Goal: Transaction & Acquisition: Purchase product/service

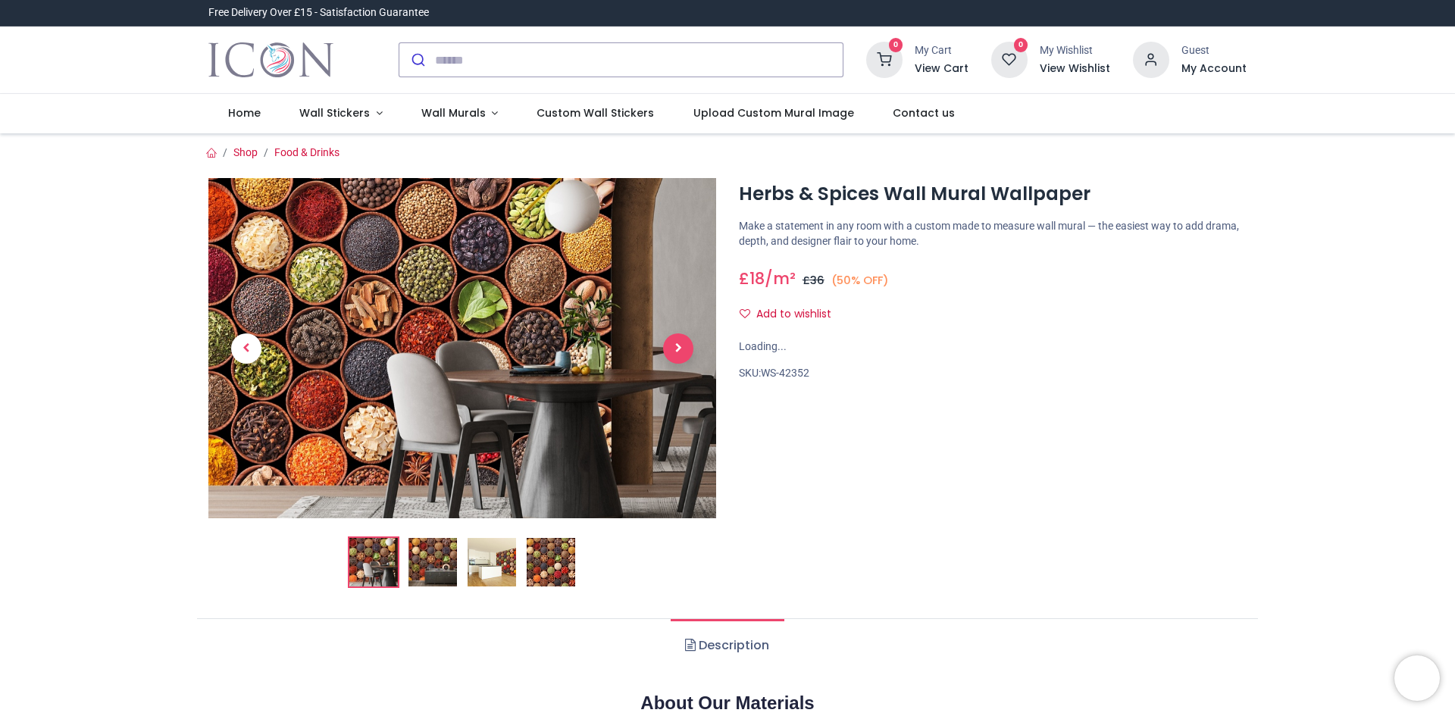
click at [675, 345] on span "Next" at bounding box center [678, 349] width 30 height 30
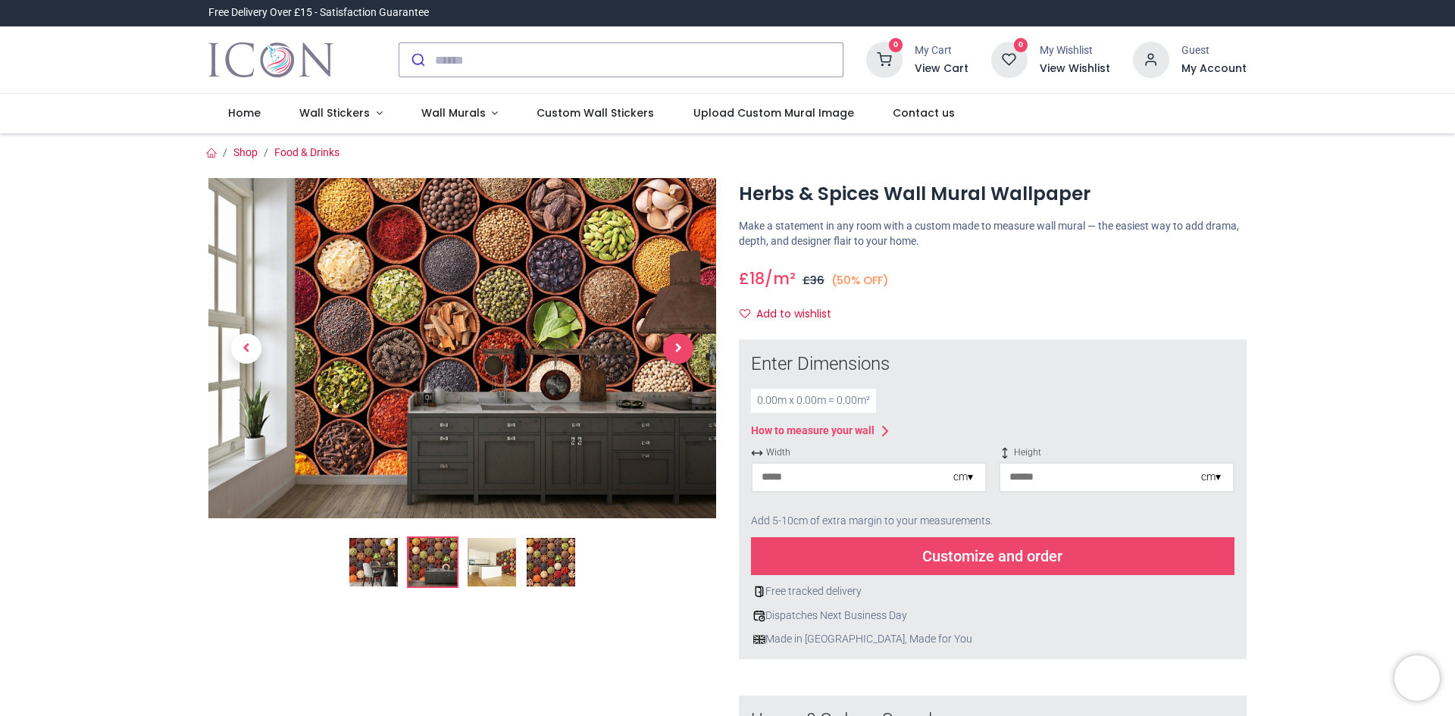
click at [677, 346] on span "Next" at bounding box center [678, 349] width 30 height 30
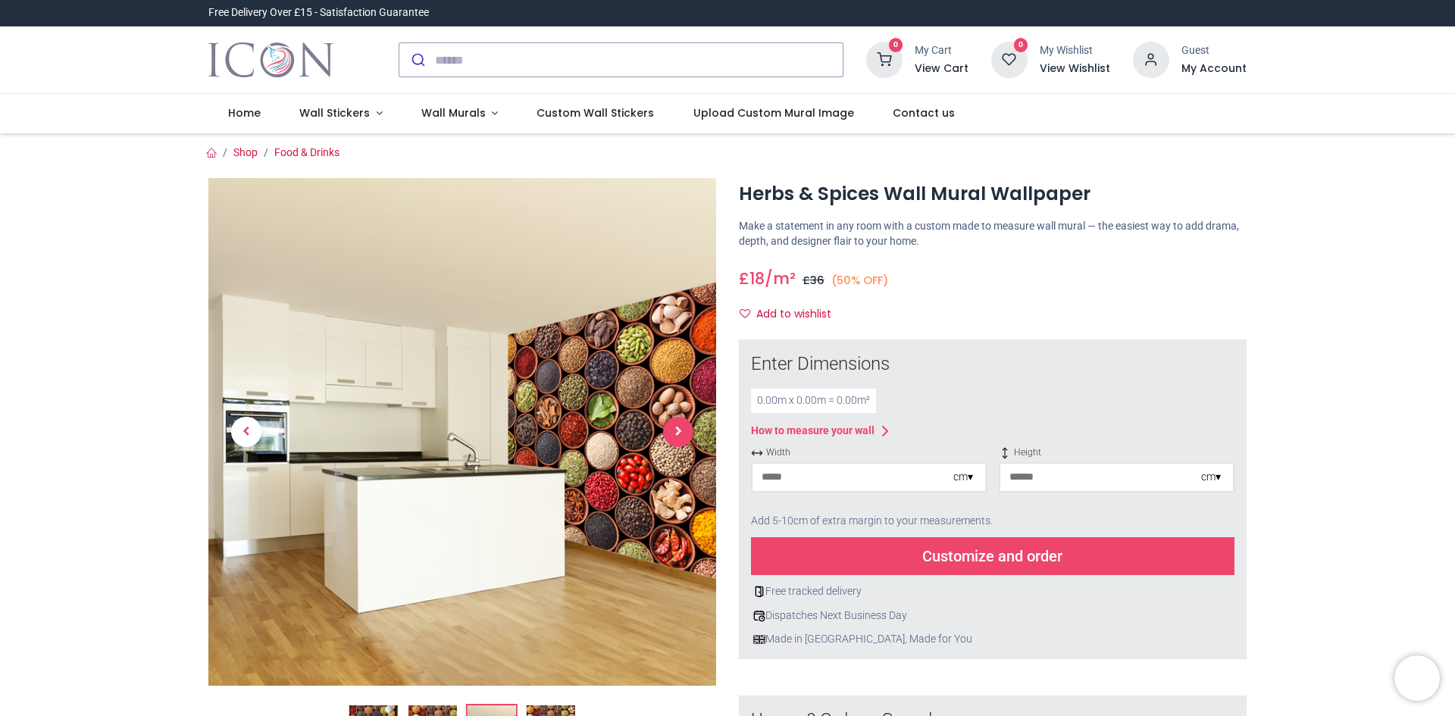
click at [677, 426] on span "Next" at bounding box center [678, 432] width 30 height 30
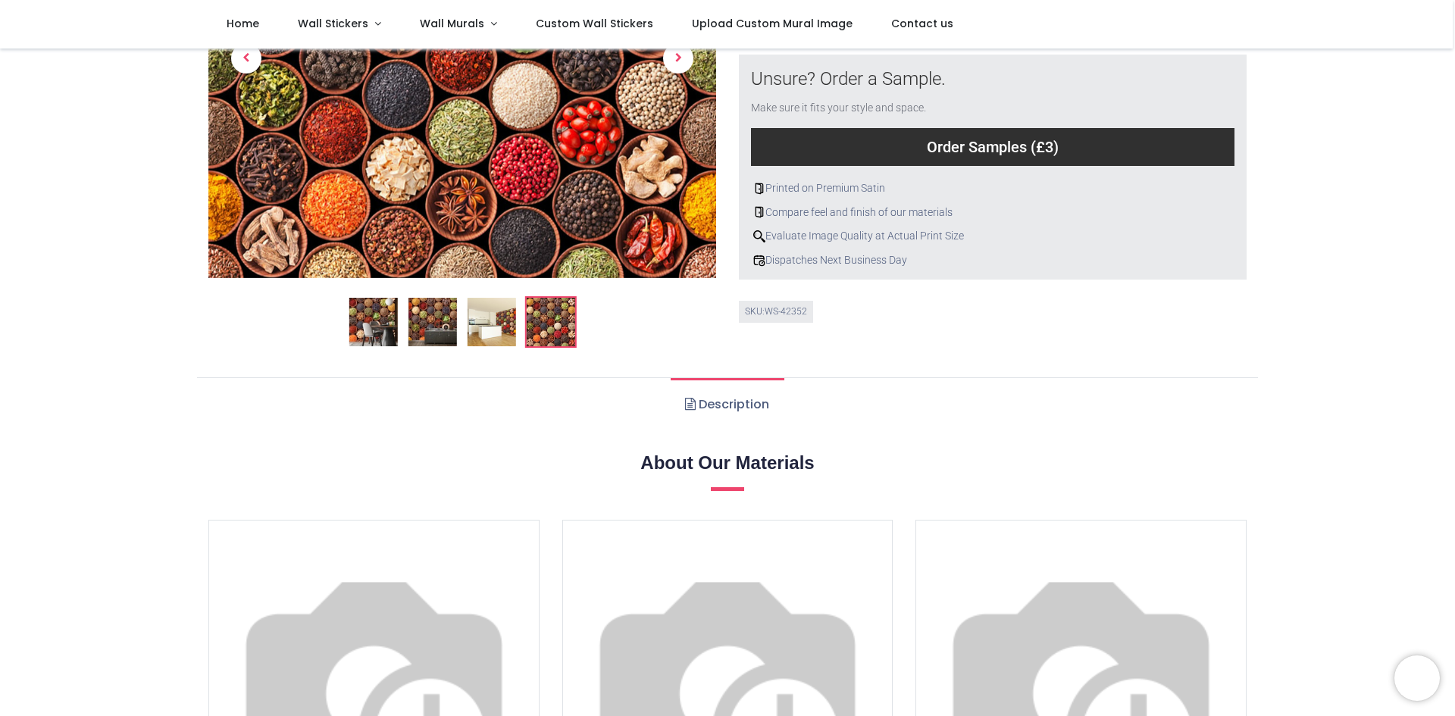
scroll to position [531, 0]
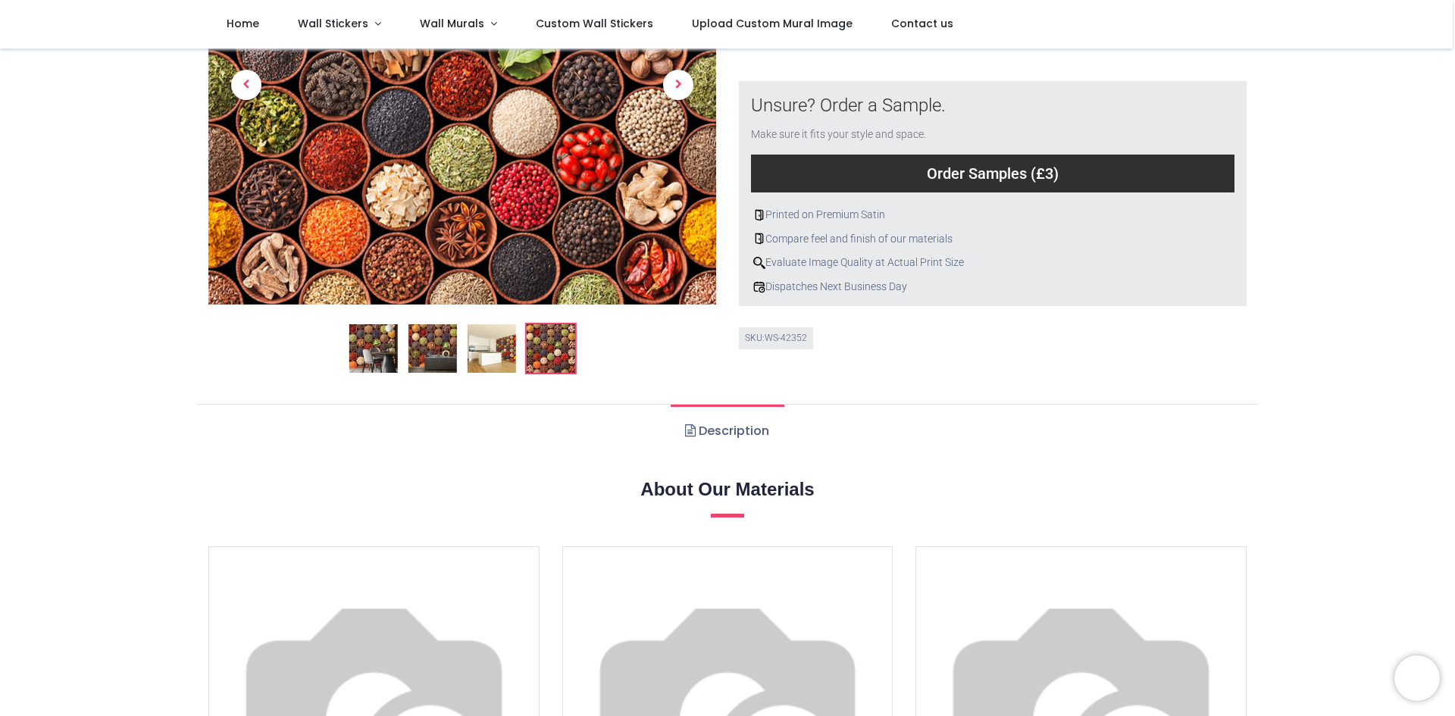
click at [379, 347] on img at bounding box center [373, 348] width 49 height 49
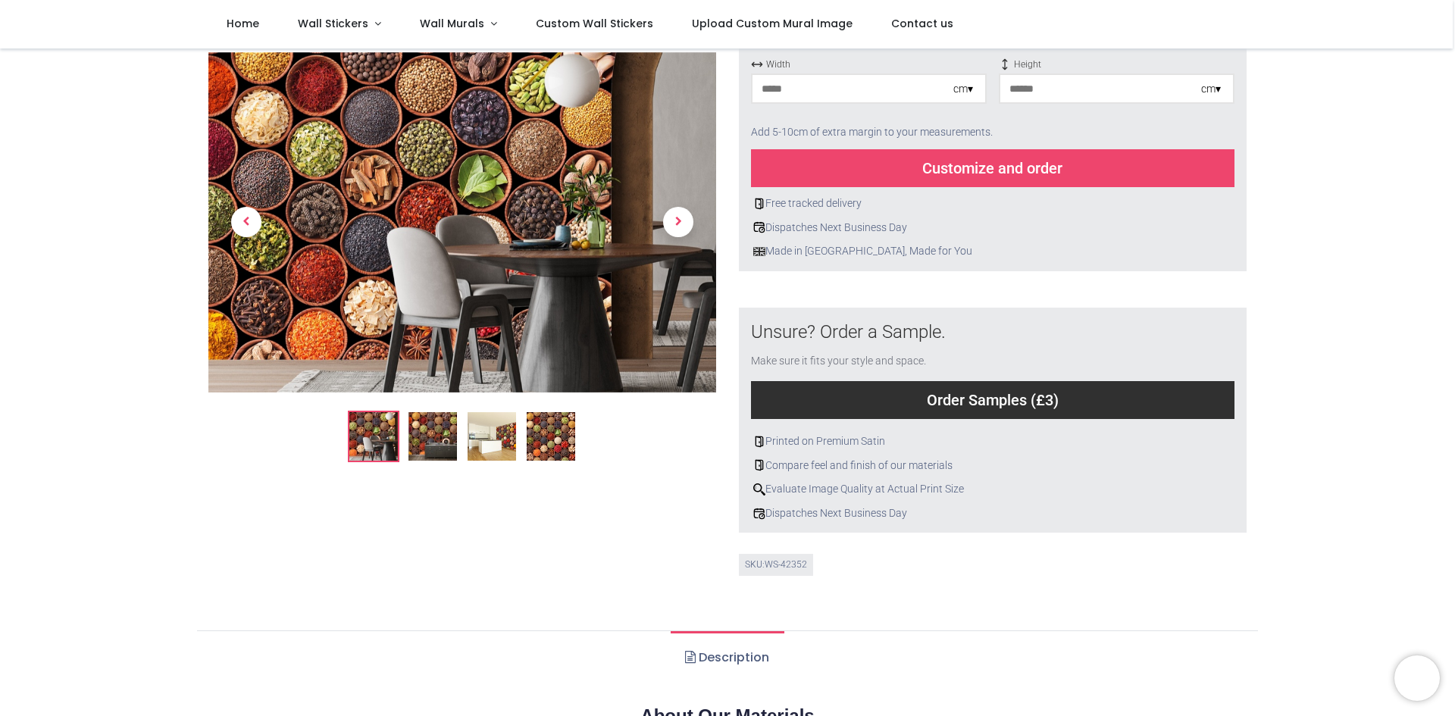
scroll to position [303, 0]
click at [240, 218] on span "Previous" at bounding box center [246, 223] width 30 height 30
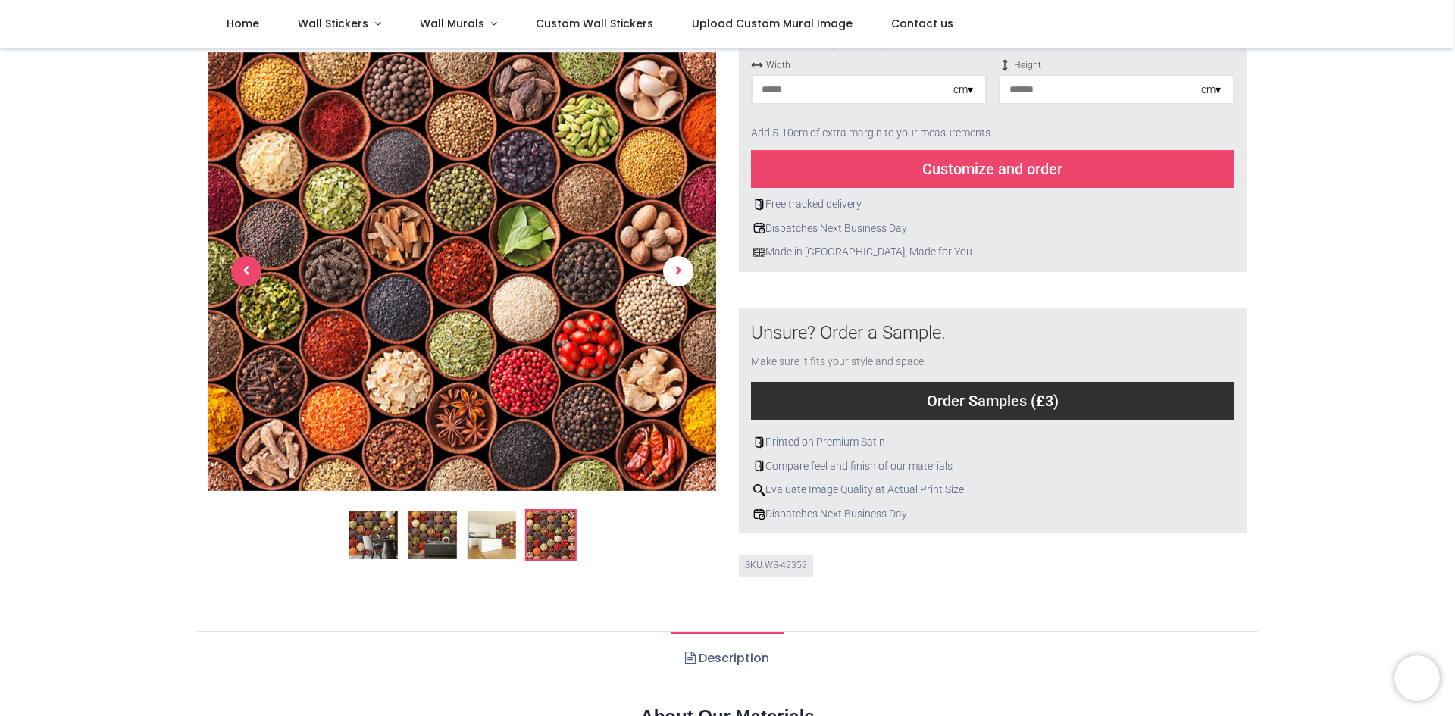
click at [248, 268] on span "Previous" at bounding box center [246, 272] width 30 height 30
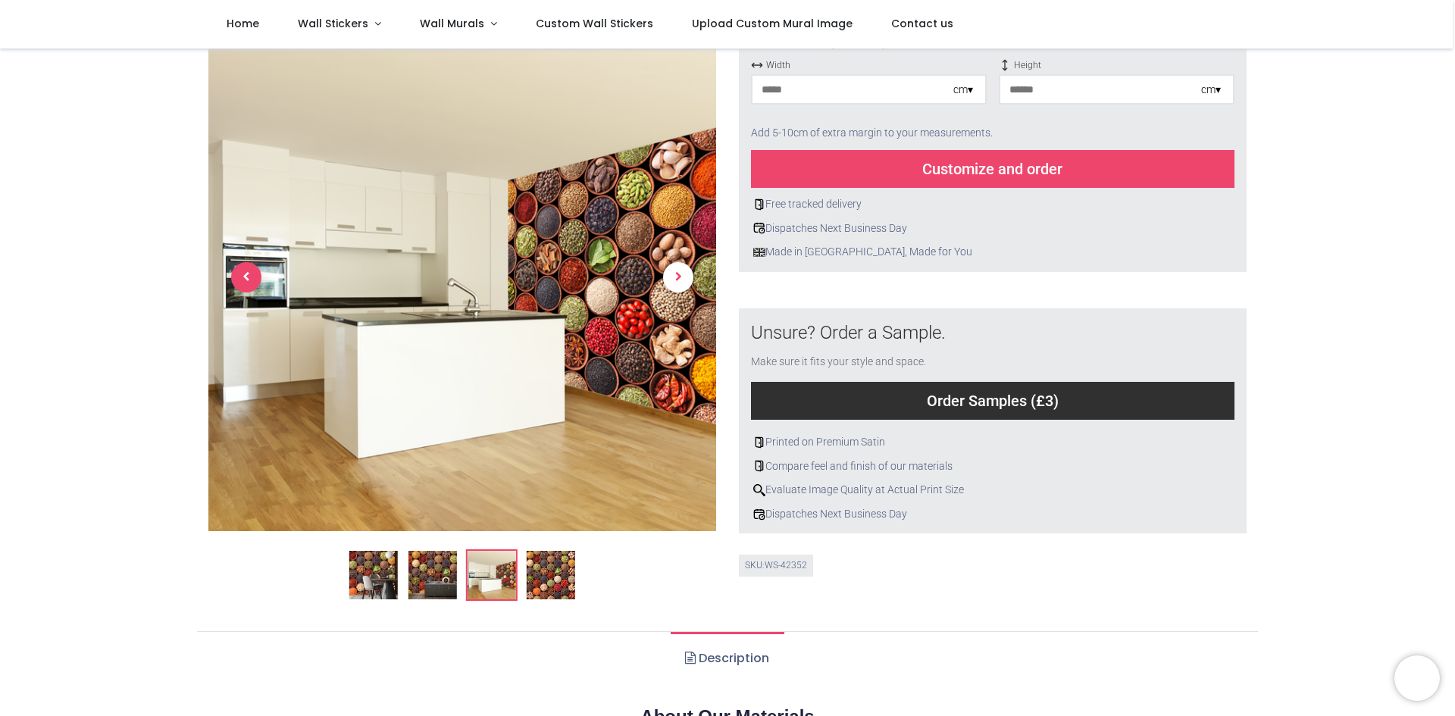
click at [247, 274] on span "Previous" at bounding box center [246, 277] width 30 height 30
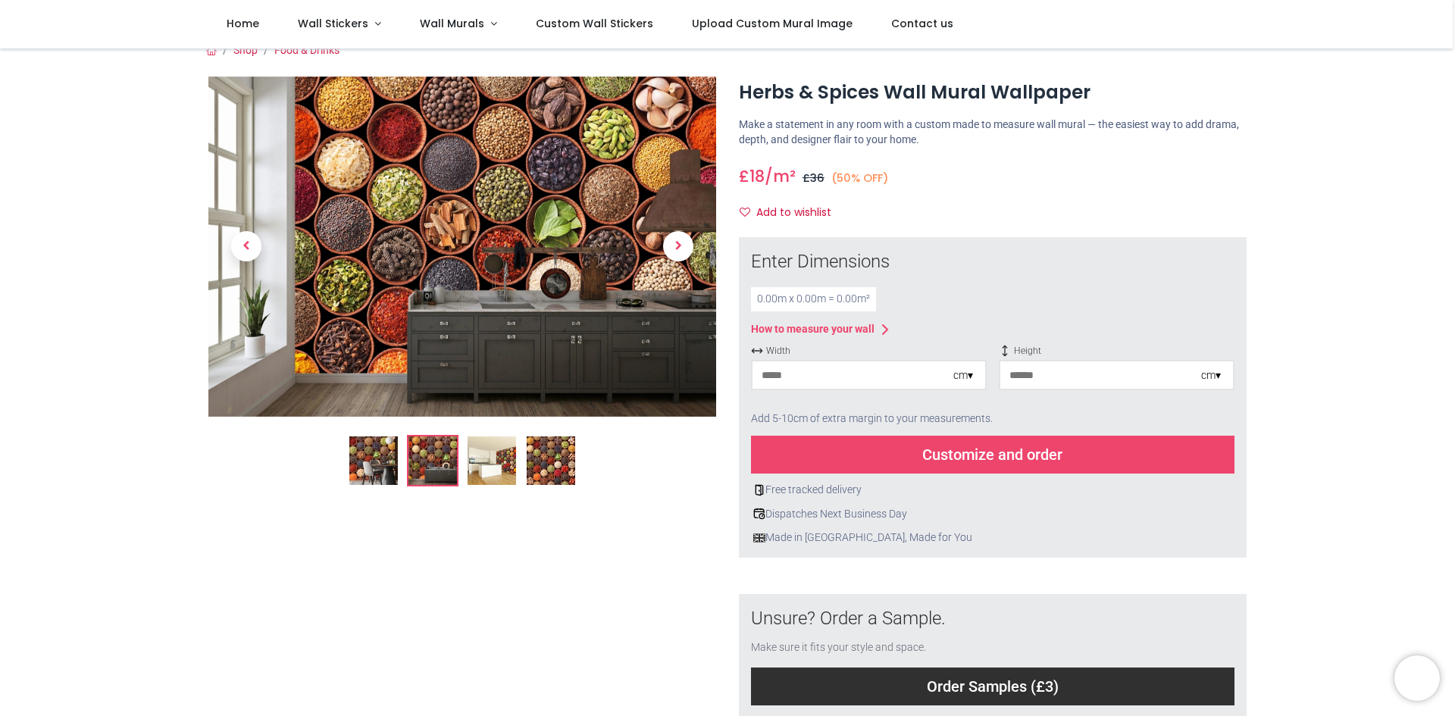
scroll to position [0, 0]
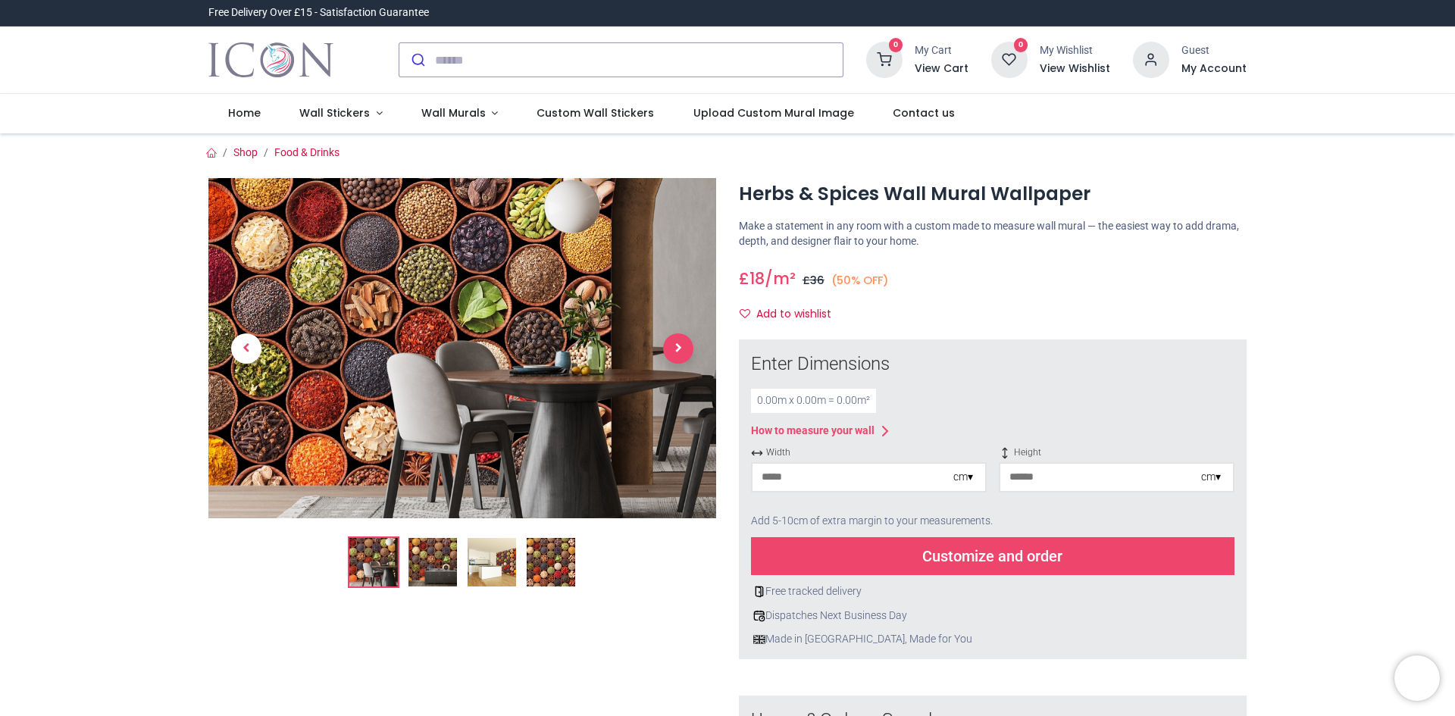
click at [681, 346] on span "Next" at bounding box center [678, 349] width 30 height 30
